Goal: Obtain resource: Obtain resource

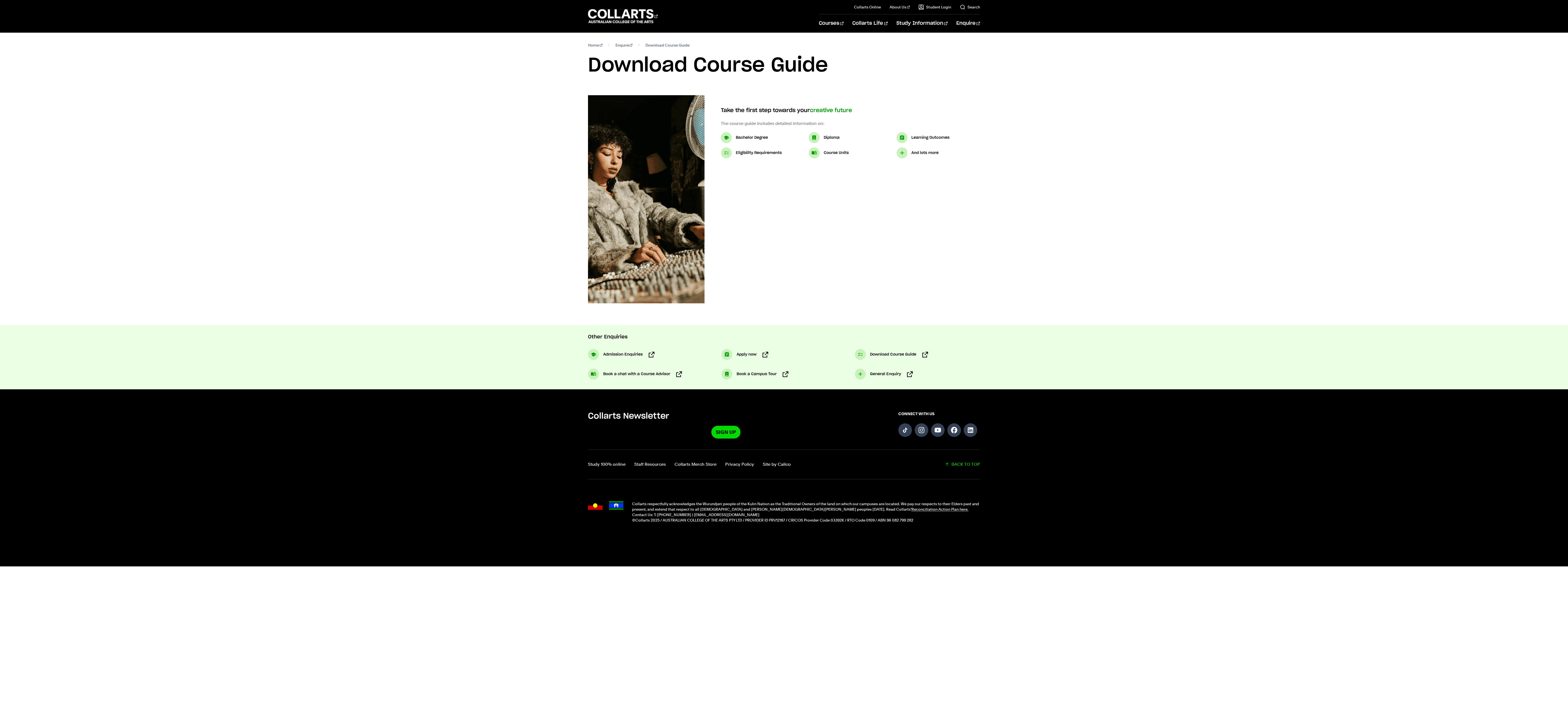
select select "2"
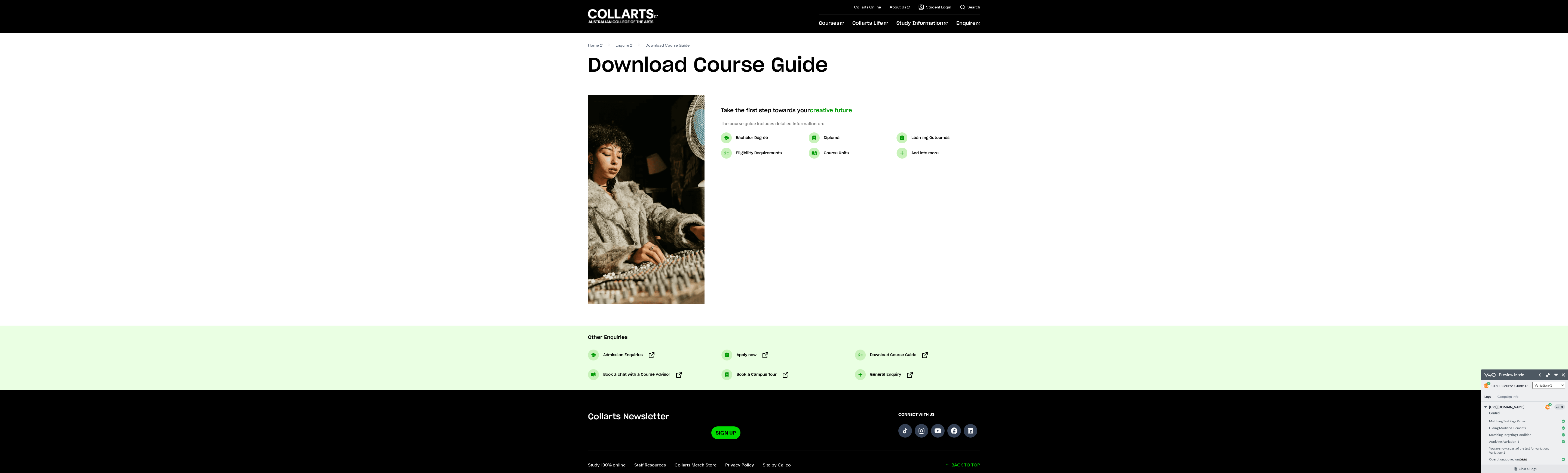
click at [496, 333] on div "Other Enquiries Admission Enquiries Apply now Download Course Guide Book a chat…" at bounding box center [784, 357] width 658 height 64
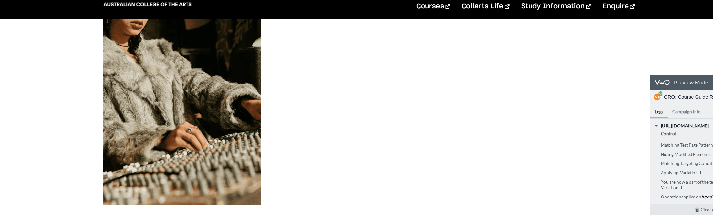
scroll to position [260, 0]
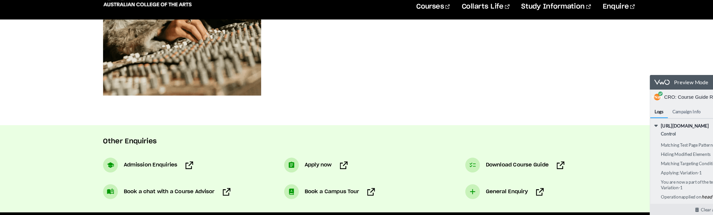
drag, startPoint x: 677, startPoint y: 82, endPoint x: 573, endPoint y: 69, distance: 105.1
click at [649, 75] on html "Preview Mode Preview Link Copy Copied to Clipboard To check the preview on a mo…" at bounding box center [702, 137] width 106 height 125
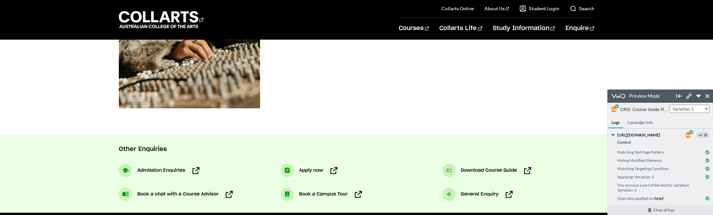
scroll to position [0, 0]
click at [640, 122] on h4 "Campaign Info" at bounding box center [639, 122] width 33 height 12
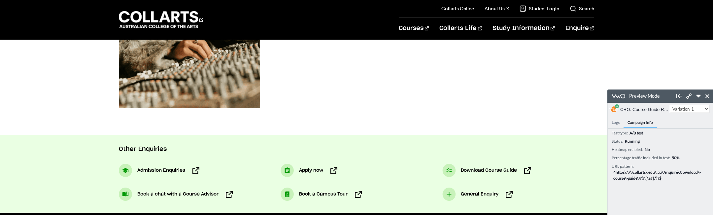
click at [618, 123] on h4 "Logs" at bounding box center [615, 122] width 16 height 12
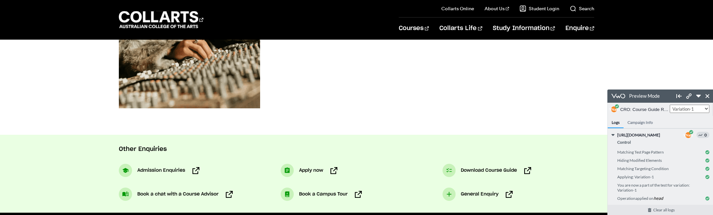
scroll to position [5, 0]
click at [651, 210] on link "Clear all logs" at bounding box center [663, 210] width 112 height 10
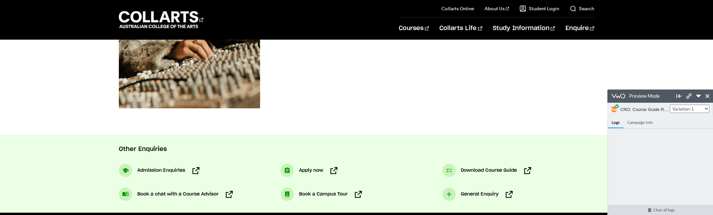
scroll to position [0, 0]
click at [150, 167] on span "Admission Enquiries" at bounding box center [161, 170] width 48 height 8
click at [468, 193] on span "General Enquiry" at bounding box center [480, 194] width 38 height 8
click at [653, 208] on link "Clear all logs" at bounding box center [663, 210] width 112 height 10
click at [485, 193] on span "General Enquiry" at bounding box center [480, 194] width 38 height 8
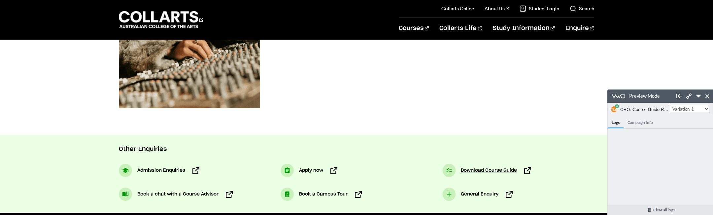
click at [470, 170] on span "Download Course Guide" at bounding box center [489, 170] width 56 height 8
click at [305, 170] on span "Apply now" at bounding box center [311, 170] width 24 height 8
click at [298, 195] on link "Book a Campus Tour" at bounding box center [320, 193] width 81 height 13
click at [187, 193] on span "Book a chat with a Course Advisor" at bounding box center [177, 194] width 81 height 8
click at [160, 170] on span "Admission Enquiries" at bounding box center [161, 170] width 48 height 8
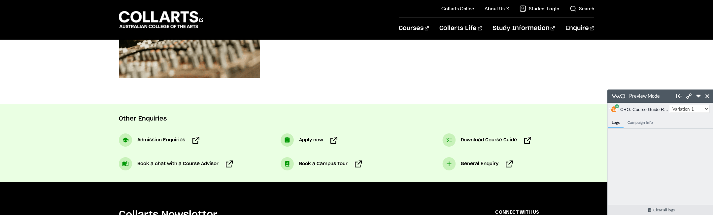
scroll to position [268, 0]
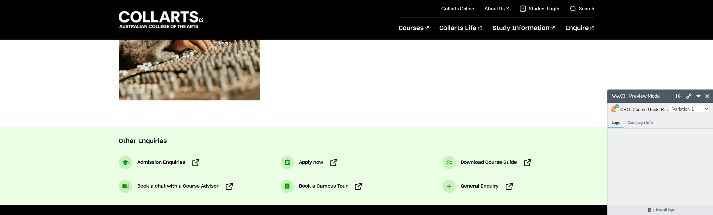
click at [636, 121] on h4 "Campaign Info" at bounding box center [639, 122] width 33 height 12
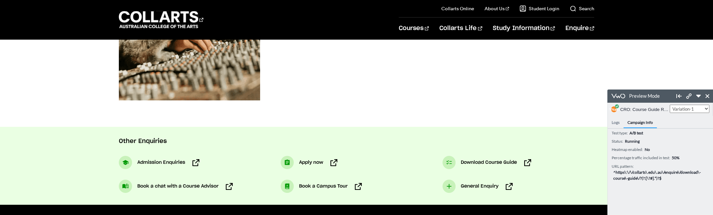
click at [617, 121] on h4 "Logs" at bounding box center [615, 122] width 16 height 12
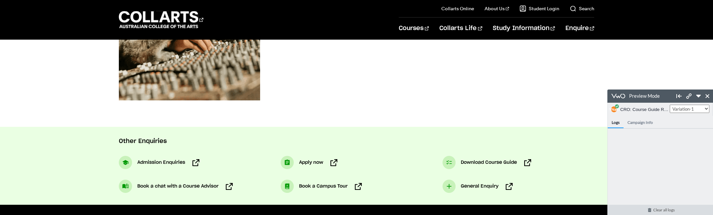
click at [645, 205] on link "Clear all logs" at bounding box center [663, 210] width 112 height 10
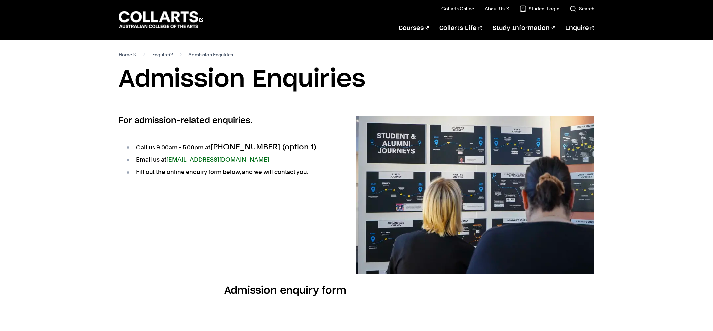
select select "2"
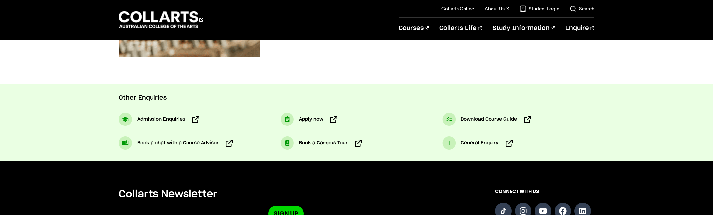
scroll to position [311, 0]
select select "2"
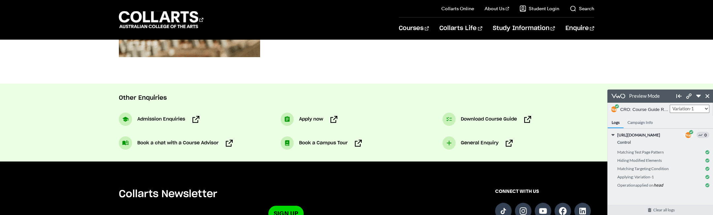
scroll to position [0, 0]
click at [644, 209] on link "Clear all logs" at bounding box center [663, 210] width 112 height 10
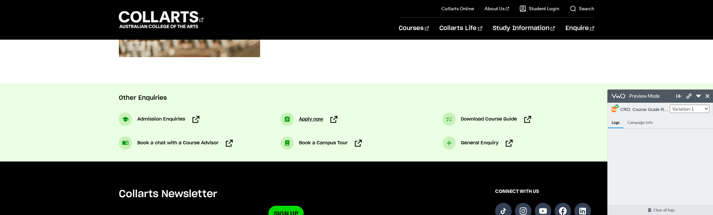
click at [307, 118] on span "Apply now" at bounding box center [311, 119] width 24 height 8
click at [469, 117] on span "Download Course Guide" at bounding box center [489, 119] width 56 height 8
click at [637, 126] on h4 "Campaign Info" at bounding box center [639, 122] width 33 height 12
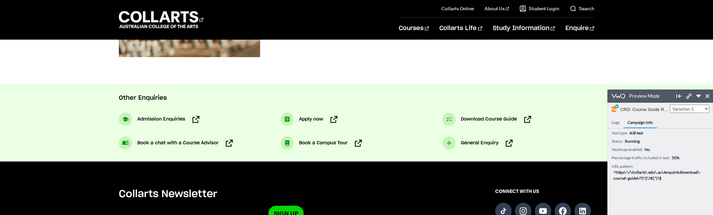
click at [610, 124] on h4 "Logs" at bounding box center [615, 122] width 16 height 12
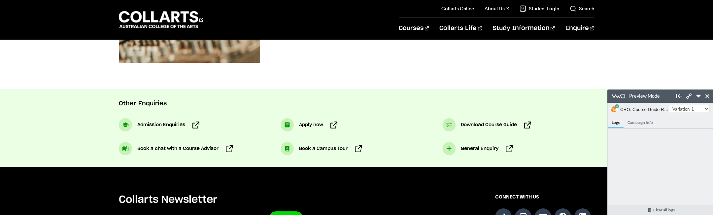
scroll to position [293, 0]
